Goal: Find contact information: Find contact information

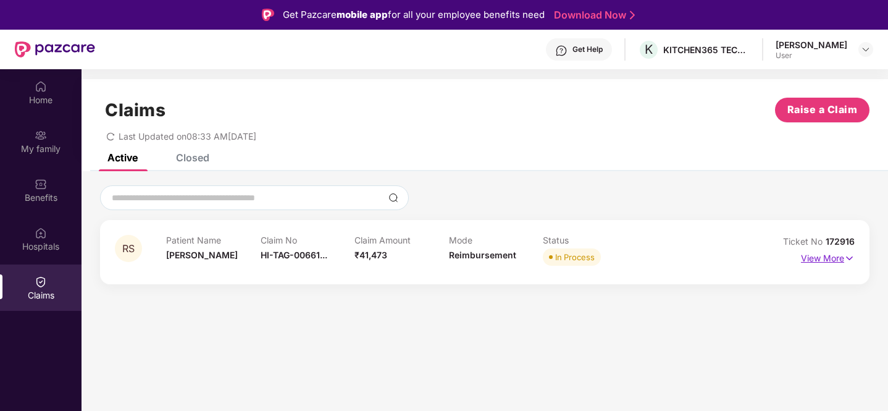
click at [824, 253] on p "View More" at bounding box center [828, 256] width 54 height 17
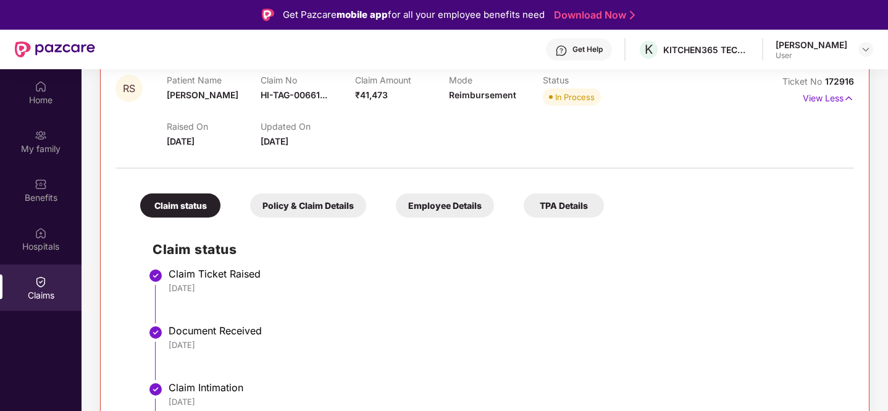
scroll to position [114, 0]
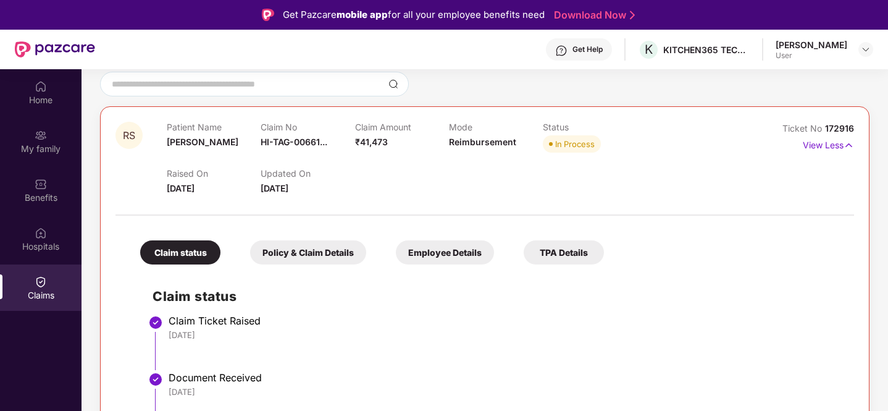
click at [342, 257] on div "Policy & Claim Details" at bounding box center [308, 252] width 116 height 24
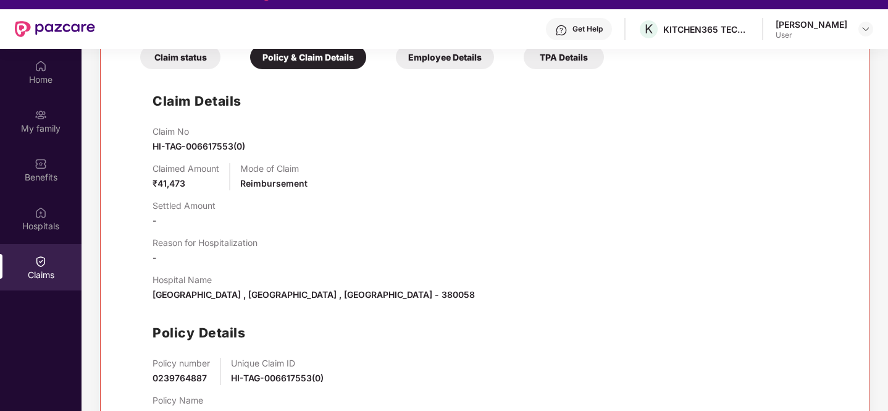
scroll to position [69, 0]
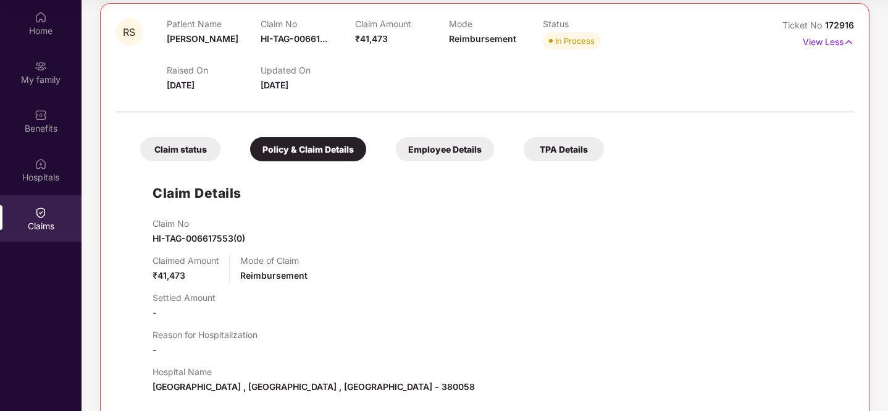
click at [423, 145] on div "Employee Details" at bounding box center [445, 149] width 98 height 24
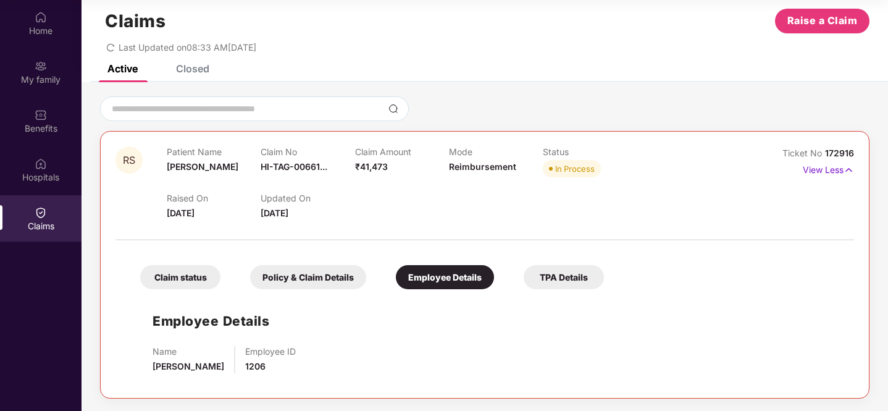
click at [572, 275] on div "TPA Details" at bounding box center [564, 277] width 80 height 24
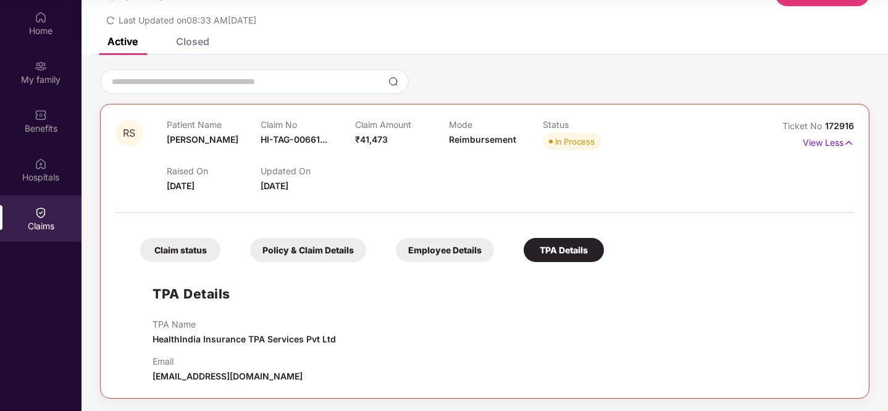
drag, startPoint x: 304, startPoint y: 377, endPoint x: 154, endPoint y: 381, distance: 150.1
click at [154, 381] on div "Email [EMAIL_ADDRESS][DOMAIN_NAME]" at bounding box center [497, 369] width 689 height 27
copy span "[EMAIL_ADDRESS][DOMAIN_NAME]"
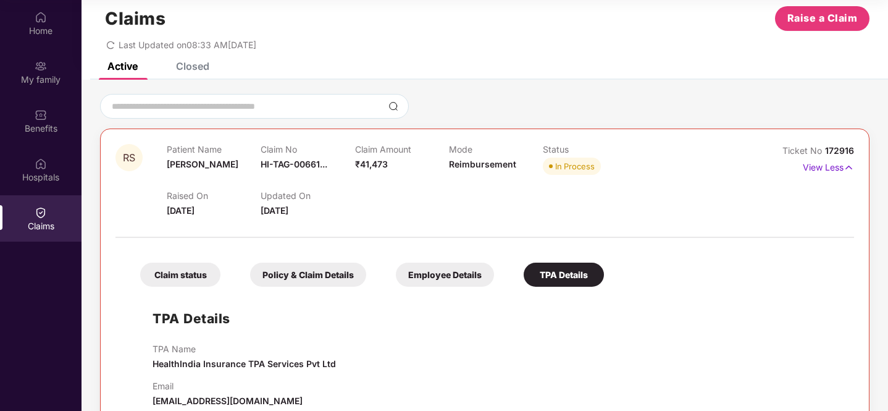
scroll to position [0, 0]
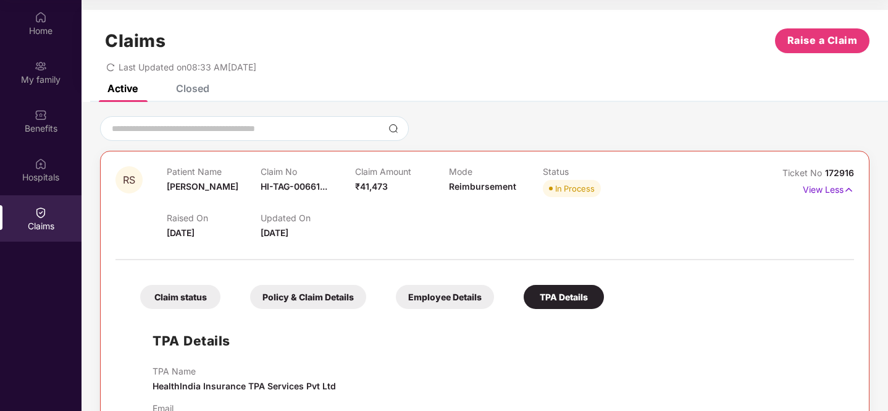
click at [113, 65] on icon "redo" at bounding box center [110, 67] width 7 height 8
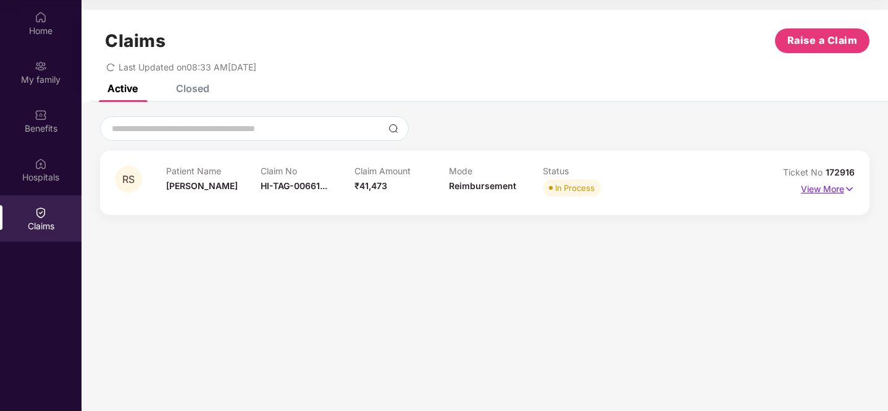
click at [818, 187] on p "View More" at bounding box center [828, 187] width 54 height 17
